Goal: Task Accomplishment & Management: Manage account settings

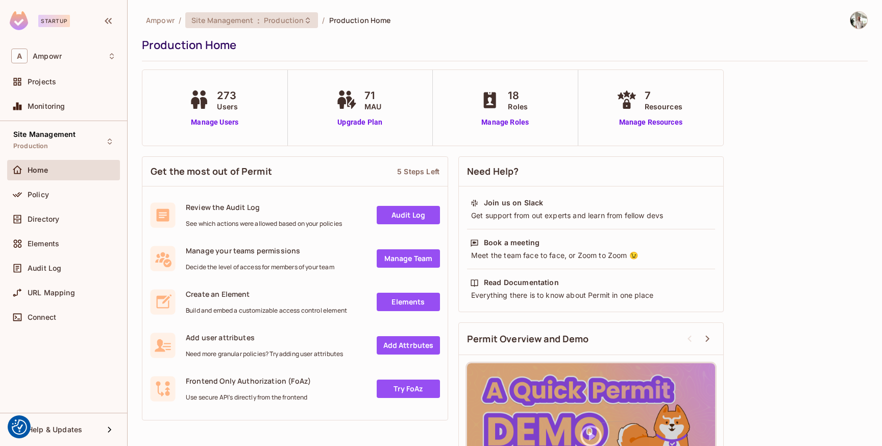
click at [284, 15] on span "Production" at bounding box center [284, 20] width 40 height 10
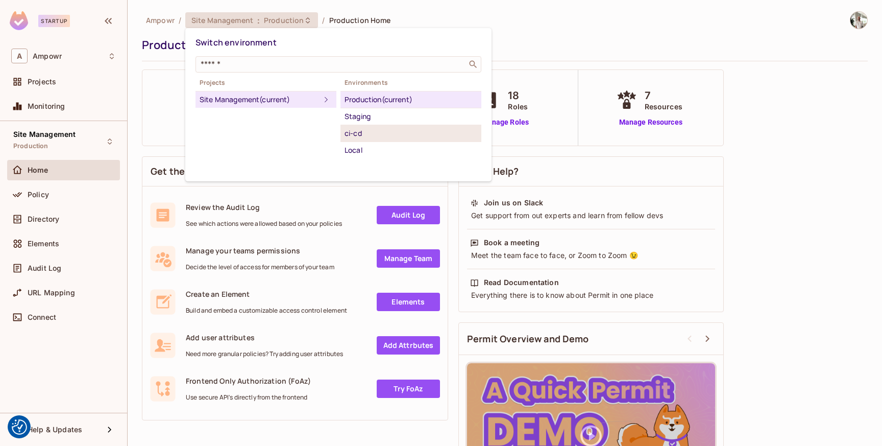
click at [391, 128] on div "ci-cd" at bounding box center [411, 133] width 133 height 12
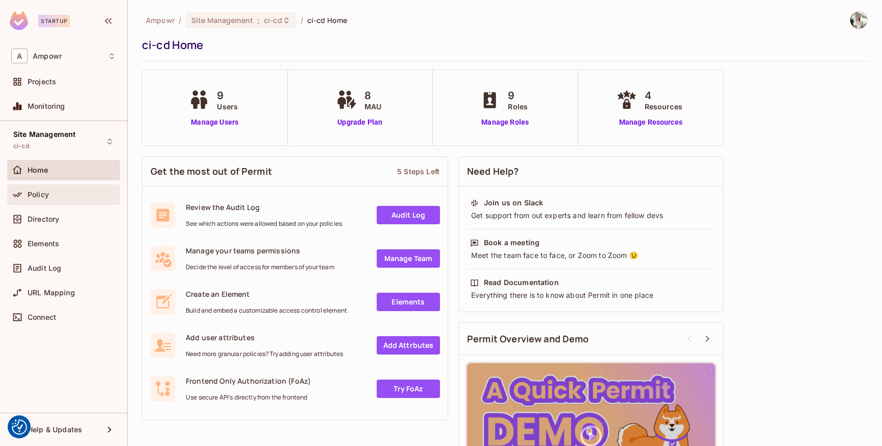
click at [64, 199] on div "Policy" at bounding box center [63, 194] width 105 height 12
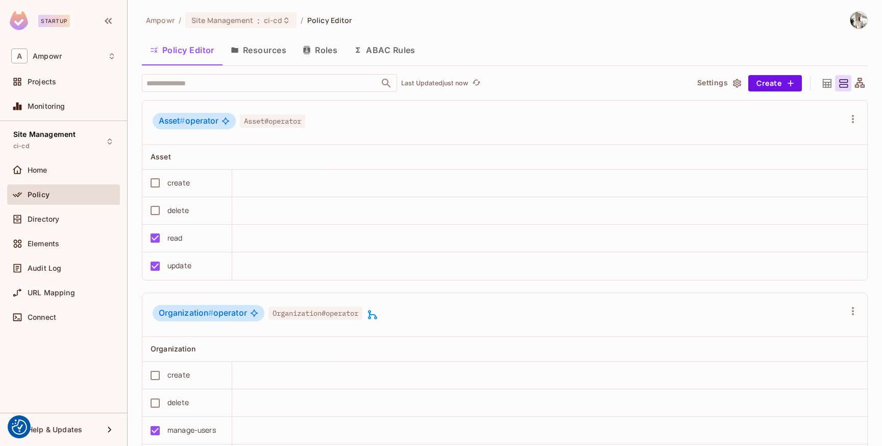
click at [404, 47] on button "ABAC Rules" at bounding box center [385, 50] width 78 height 26
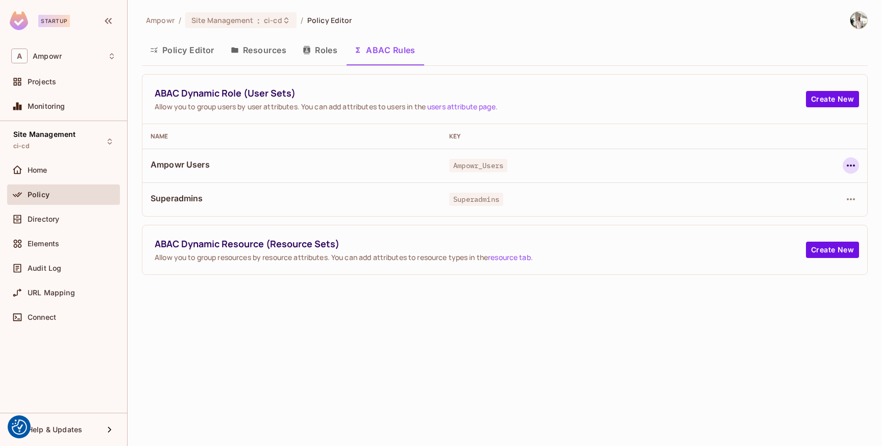
click at [851, 167] on icon "button" at bounding box center [851, 165] width 12 height 12
click at [818, 185] on div "Edit Dynamic Role (User Set)" at bounding box center [781, 189] width 100 height 10
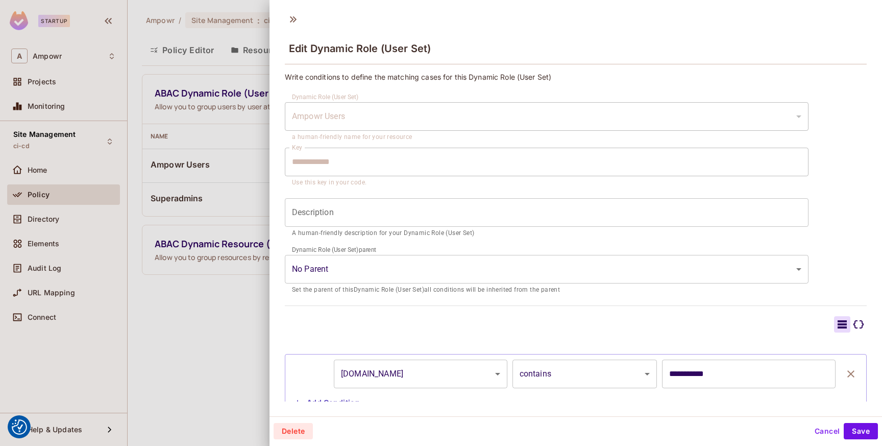
scroll to position [36, 0]
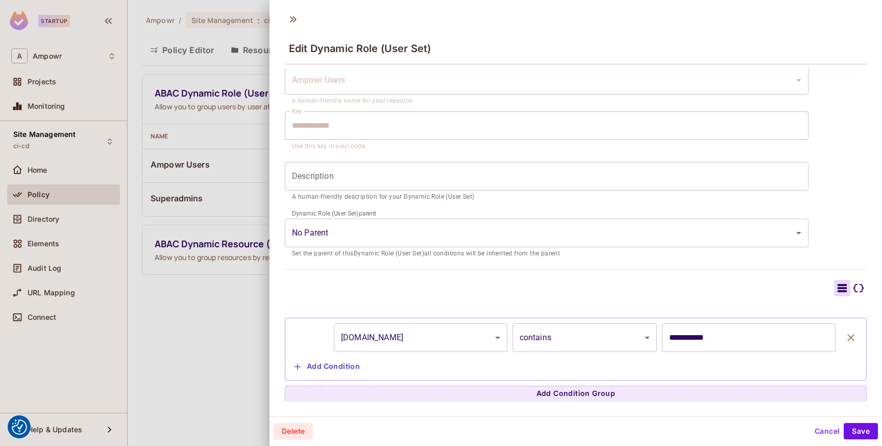
click at [205, 339] on div at bounding box center [441, 223] width 882 height 446
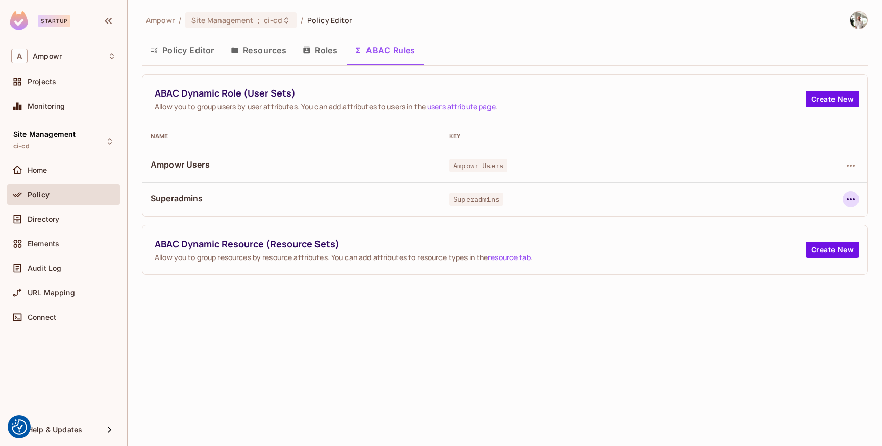
click at [850, 195] on icon "button" at bounding box center [851, 199] width 12 height 12
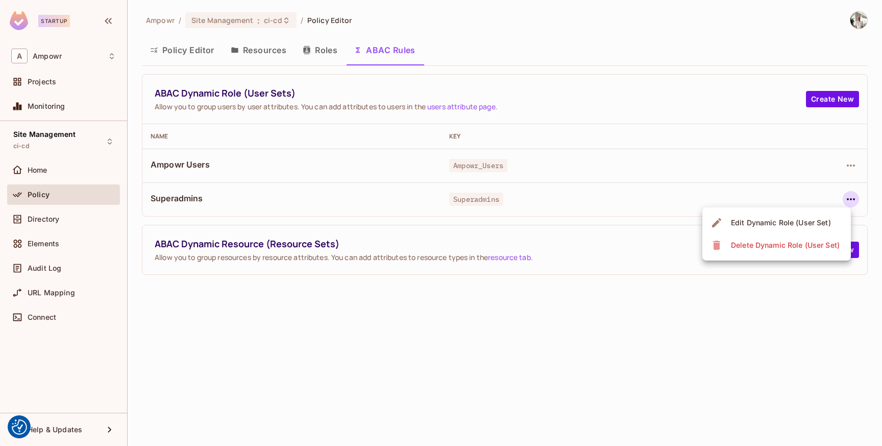
click at [790, 217] on span "Edit Dynamic Role (User Set)" at bounding box center [781, 222] width 106 height 16
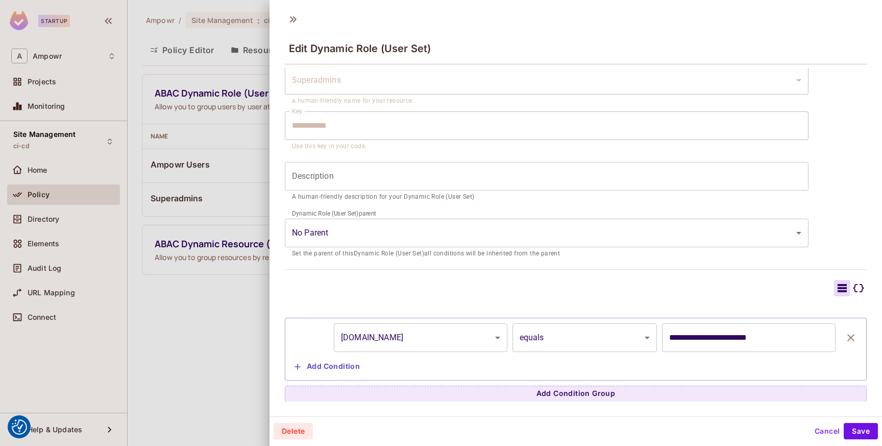
scroll to position [0, 0]
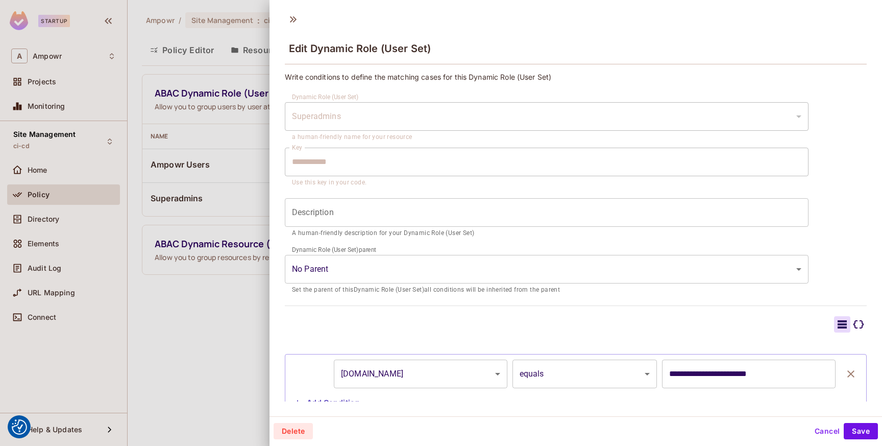
click at [240, 333] on div at bounding box center [441, 223] width 882 height 446
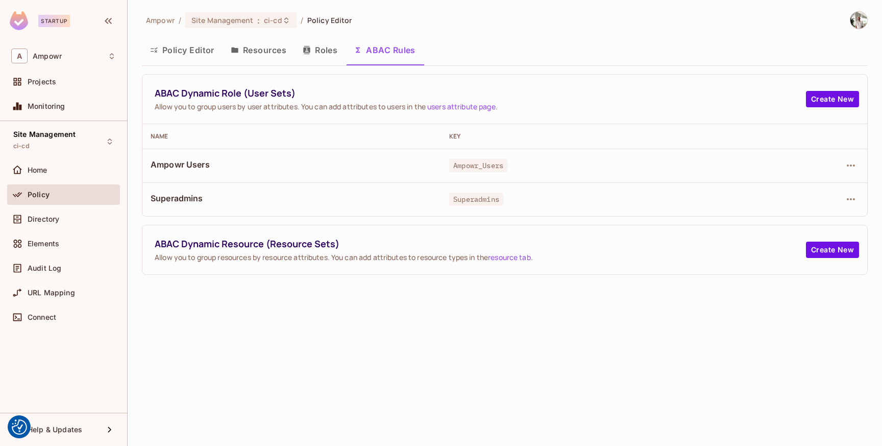
click at [339, 320] on div "Ampowr / Site Management : ci-cd / Policy Editor Policy Editor Resources Roles …" at bounding box center [505, 223] width 755 height 446
click at [266, 16] on span "ci-cd" at bounding box center [273, 20] width 18 height 10
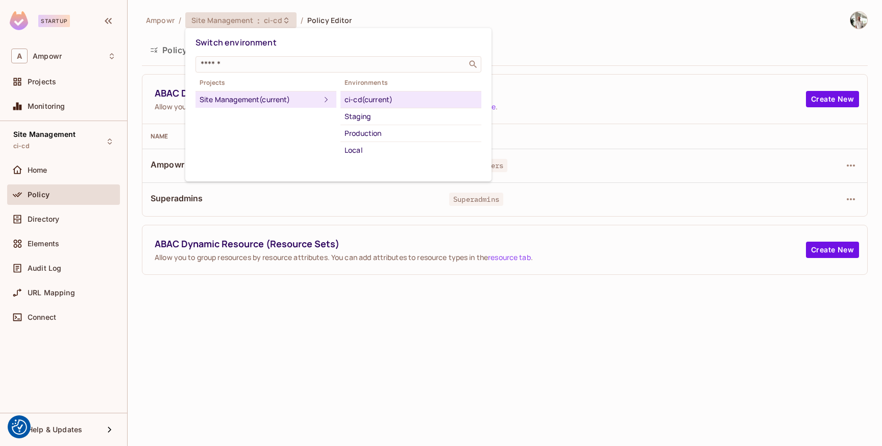
click at [379, 276] on div at bounding box center [441, 223] width 882 height 446
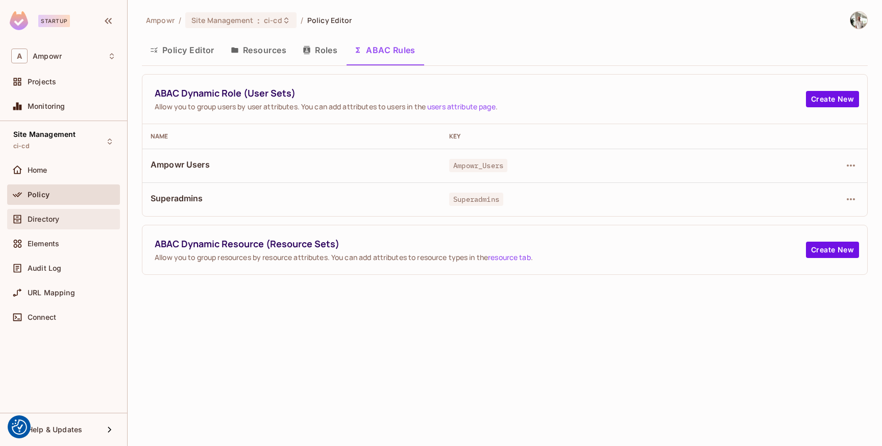
click at [80, 220] on div "Directory" at bounding box center [72, 219] width 88 height 8
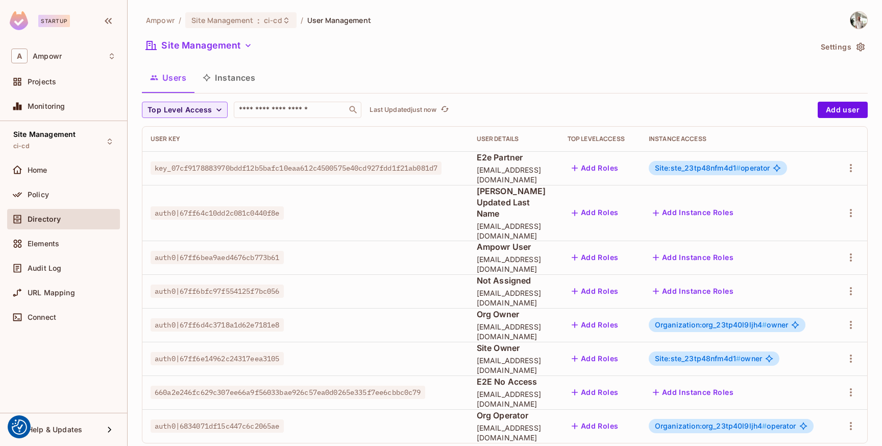
click at [246, 83] on button "Instances" at bounding box center [229, 78] width 69 height 26
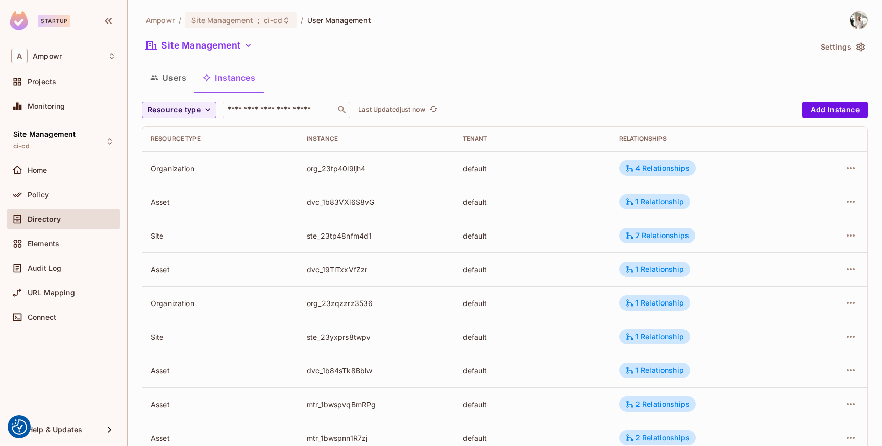
click at [182, 80] on button "Users" at bounding box center [168, 78] width 53 height 26
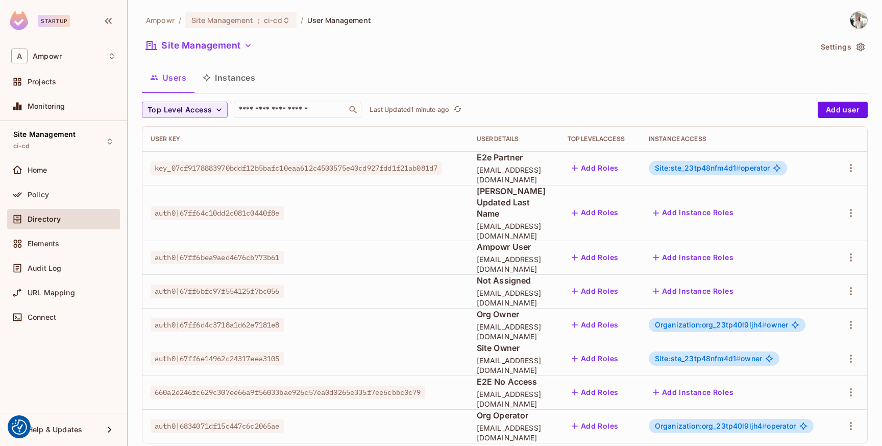
click at [530, 70] on div "Users Instances" at bounding box center [505, 78] width 726 height 26
click at [555, 24] on div "Ampowr / Site Management : ci-cd / User Management" at bounding box center [505, 20] width 726 height 18
click at [498, 50] on div "Site Management" at bounding box center [477, 46] width 670 height 19
drag, startPoint x: 494, startPoint y: 196, endPoint x: 590, endPoint y: 199, distance: 95.5
click at [552, 199] on span "[PERSON_NAME] Updated Last Name" at bounding box center [514, 202] width 75 height 34
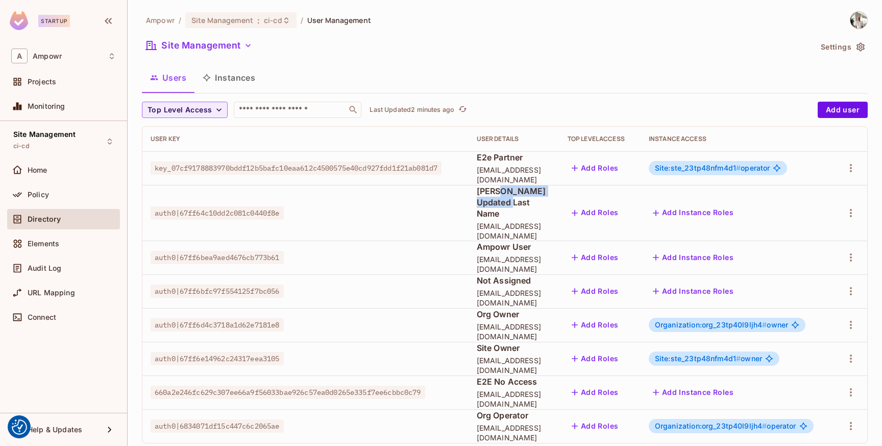
copy span "Updated Last Name"
click at [603, 65] on div "Users Instances" at bounding box center [505, 78] width 726 height 26
click at [602, 65] on div "Users Instances" at bounding box center [505, 78] width 726 height 26
click at [582, 30] on div "Ampowr / Site Management : ci-cd / User Management Site Management Settings Use…" at bounding box center [505, 231] width 726 height 440
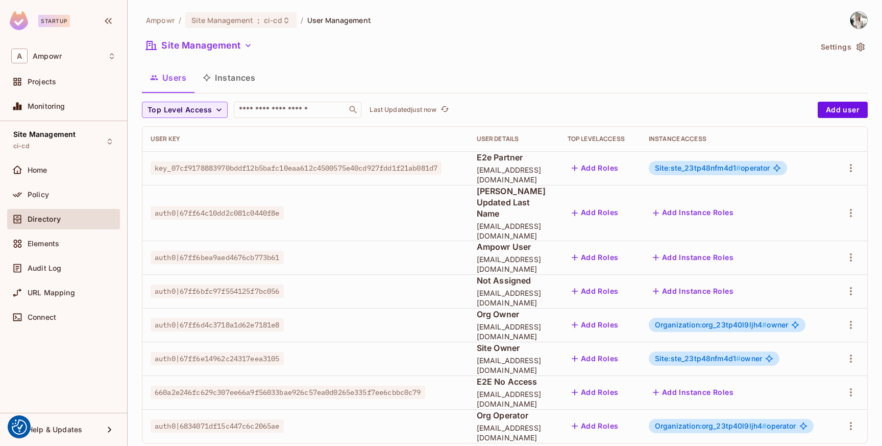
click at [602, 44] on div "Site Management" at bounding box center [477, 46] width 670 height 19
click at [552, 376] on span "E2E No Access" at bounding box center [514, 381] width 75 height 11
click at [235, 78] on button "Instances" at bounding box center [229, 78] width 69 height 26
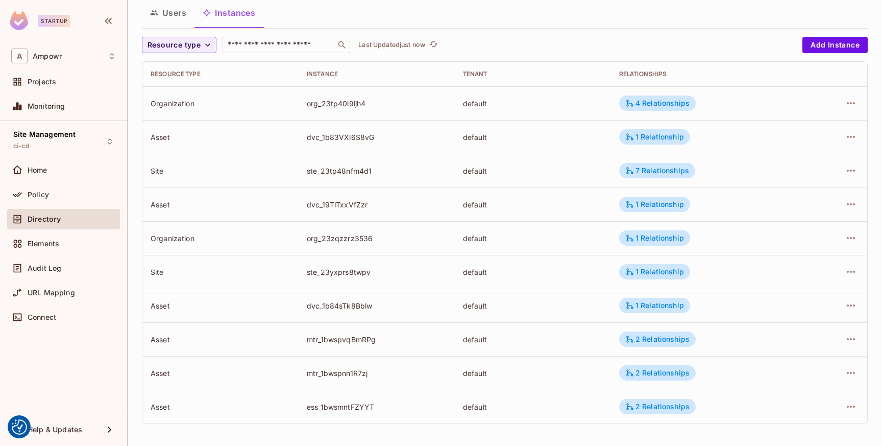
scroll to position [65, 0]
click at [687, 101] on div "4 Relationships" at bounding box center [658, 102] width 64 height 9
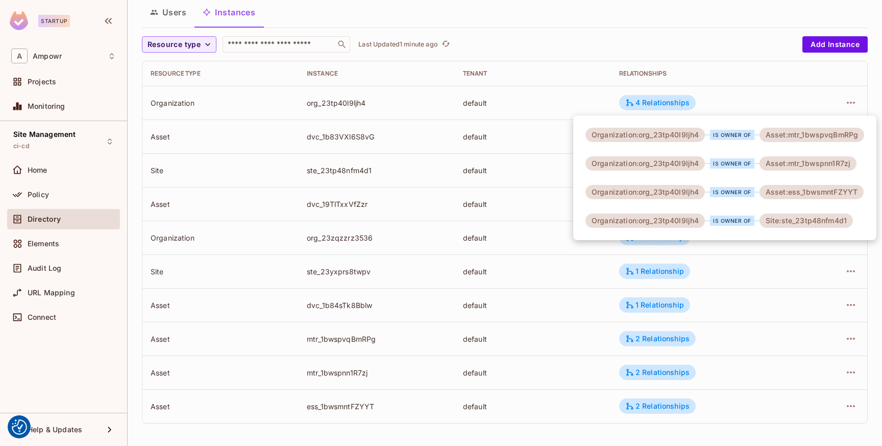
click at [735, 97] on div at bounding box center [441, 223] width 882 height 446
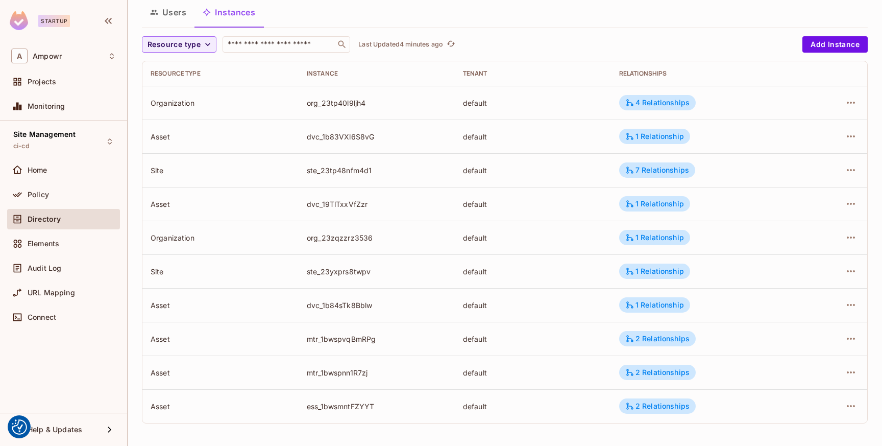
click at [173, 12] on button "Users" at bounding box center [168, 12] width 53 height 26
